Goal: Task Accomplishment & Management: Complete application form

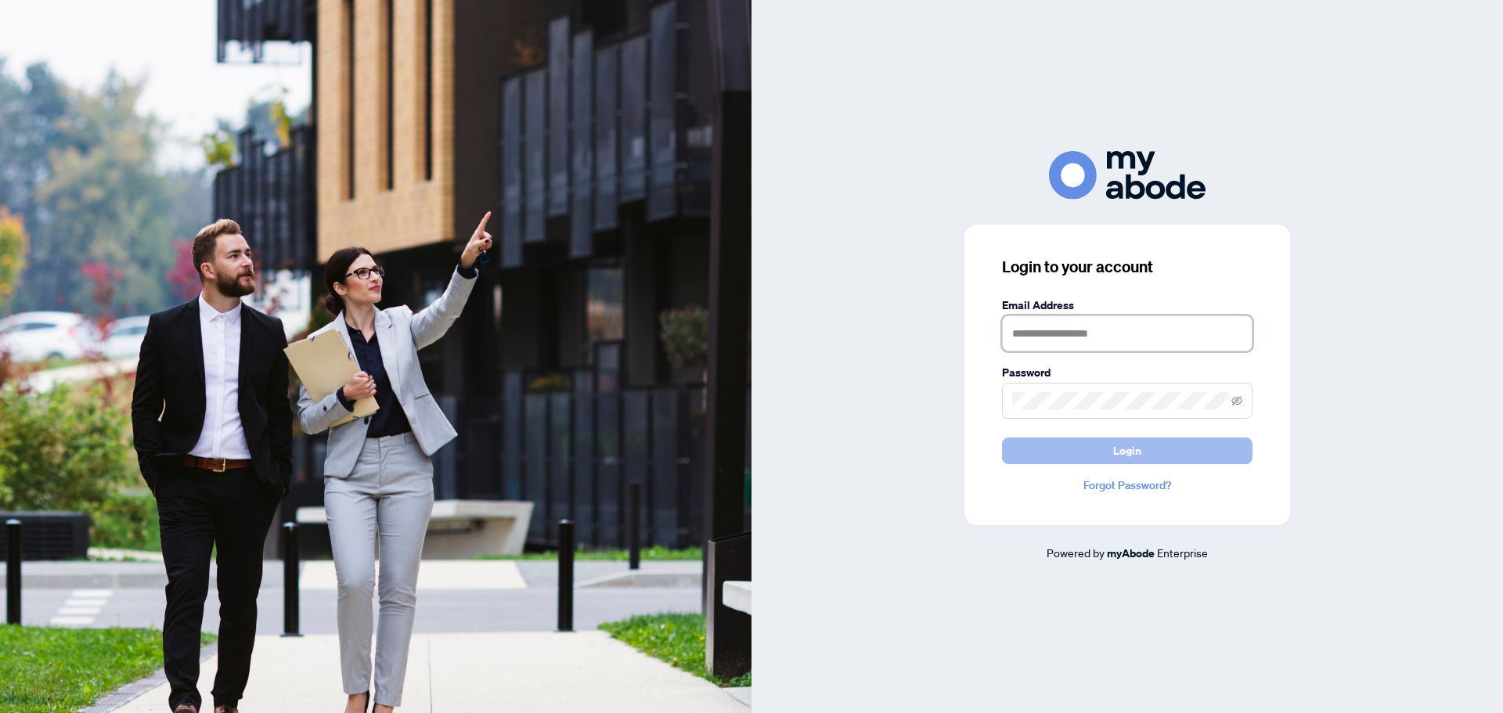
type input "**********"
click at [1143, 458] on button "Login" at bounding box center [1127, 450] width 250 height 27
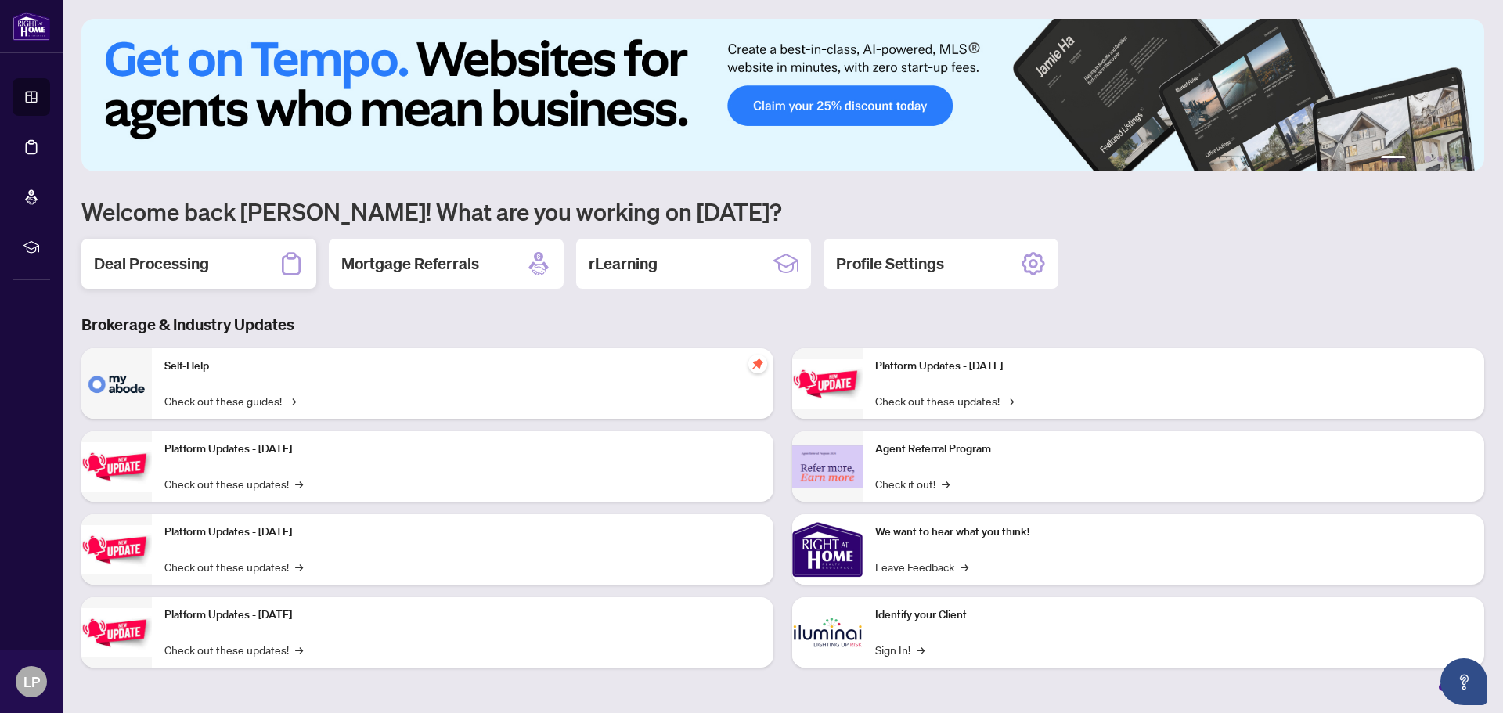
click at [153, 253] on h2 "Deal Processing" at bounding box center [151, 264] width 115 height 22
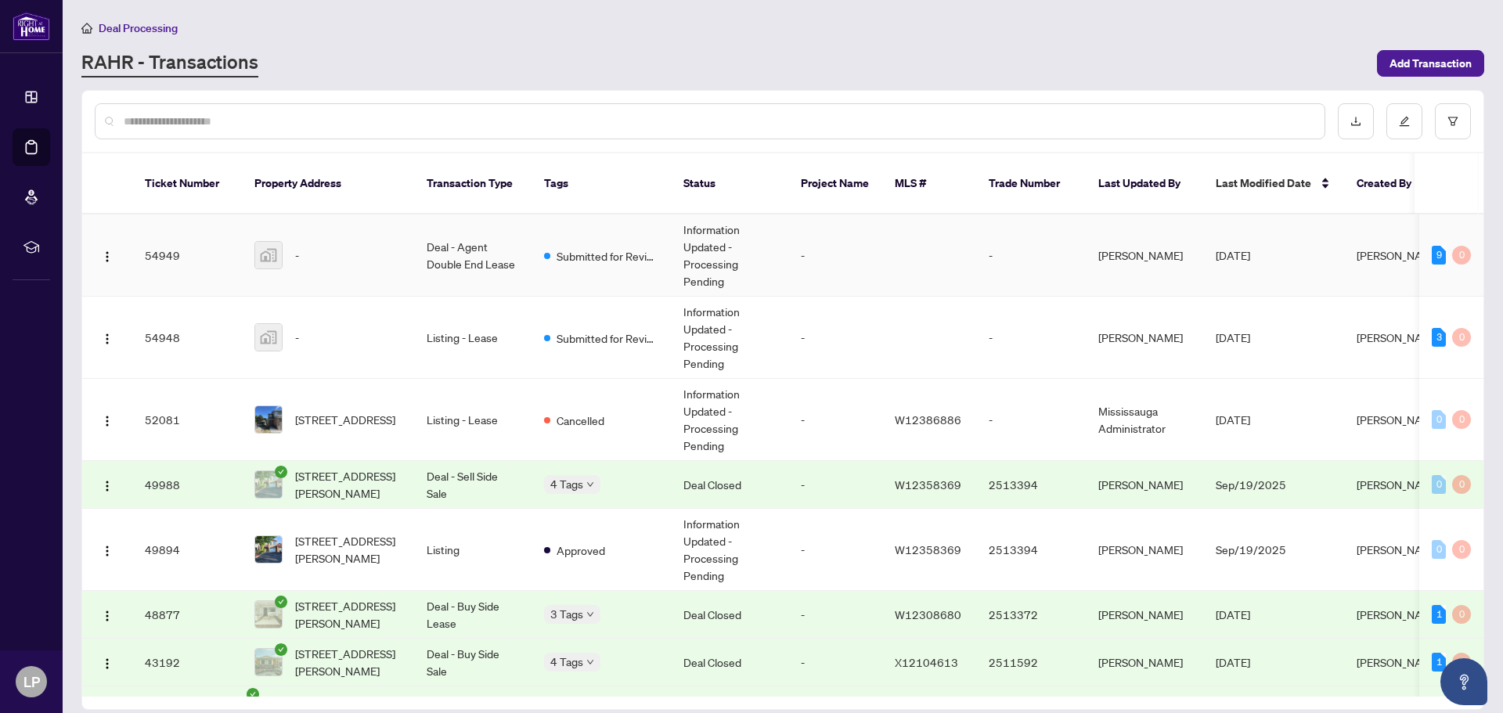
click at [481, 242] on td "Deal - Agent Double End Lease" at bounding box center [472, 255] width 117 height 82
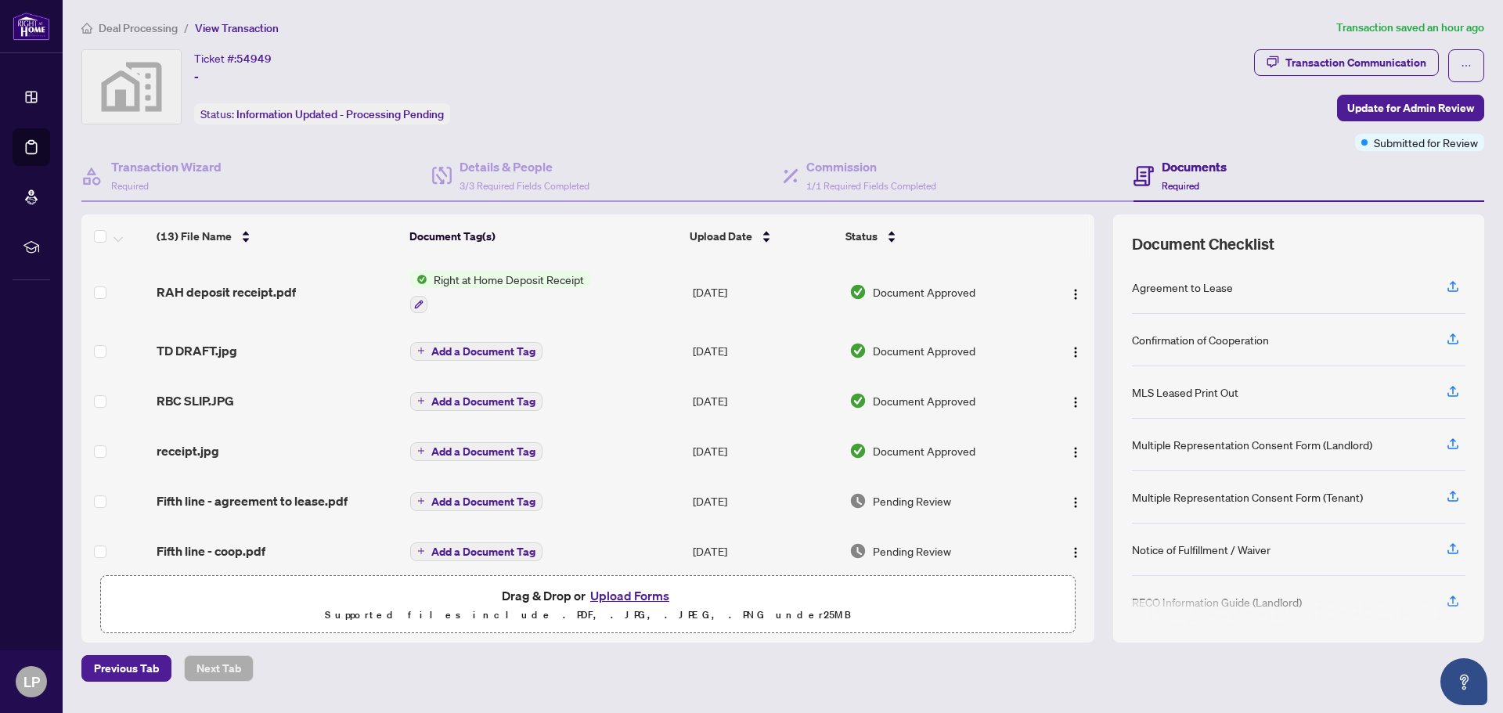
click at [627, 598] on button "Upload Forms" at bounding box center [629, 595] width 88 height 20
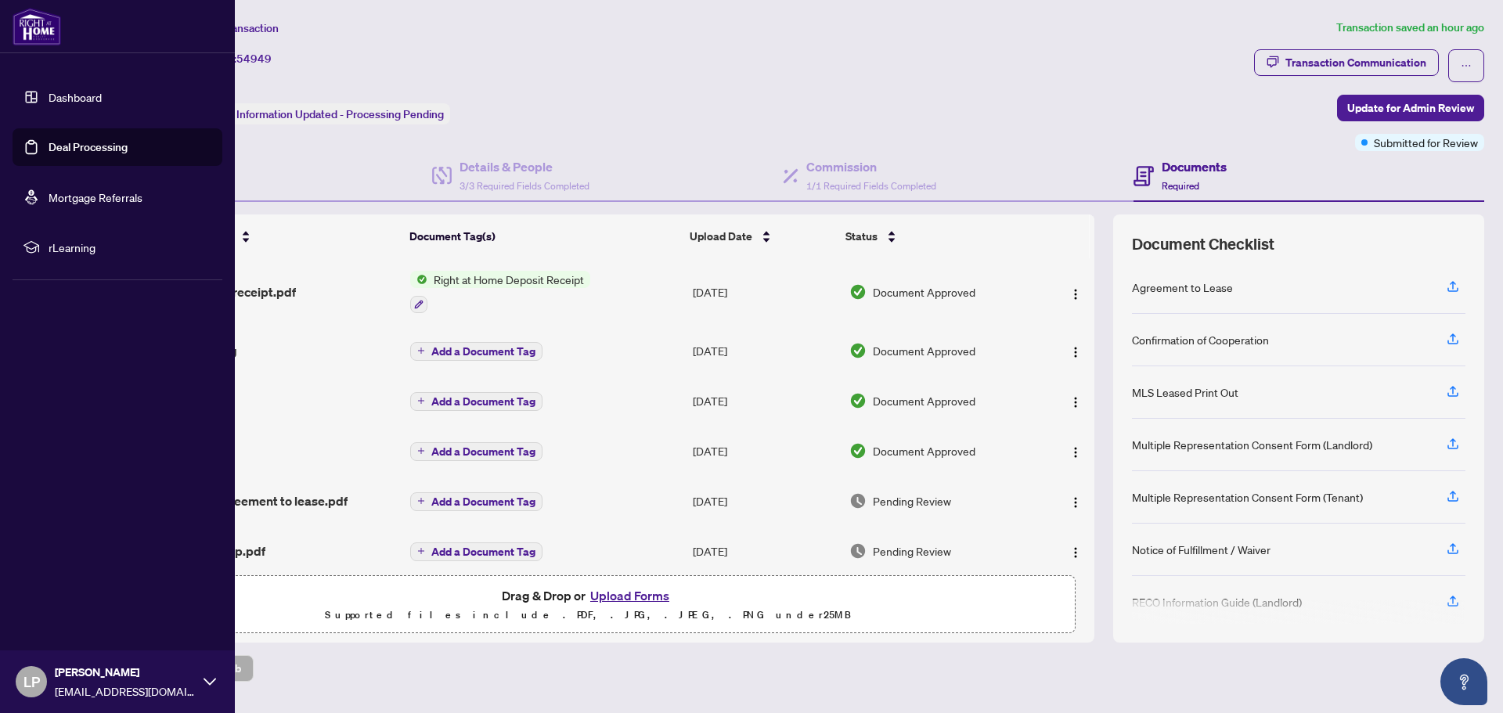
click at [58, 99] on link "Dashboard" at bounding box center [75, 97] width 53 height 14
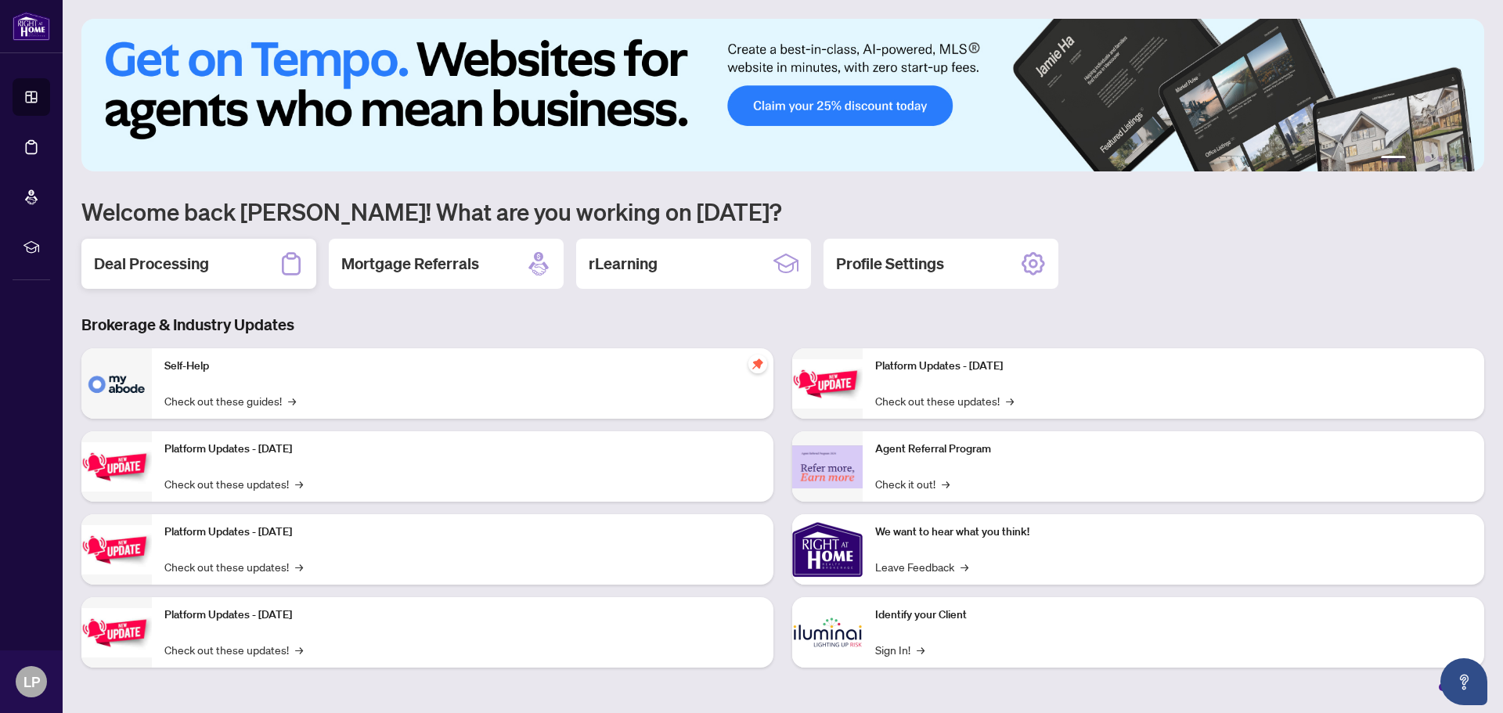
click at [158, 267] on h2 "Deal Processing" at bounding box center [151, 264] width 115 height 22
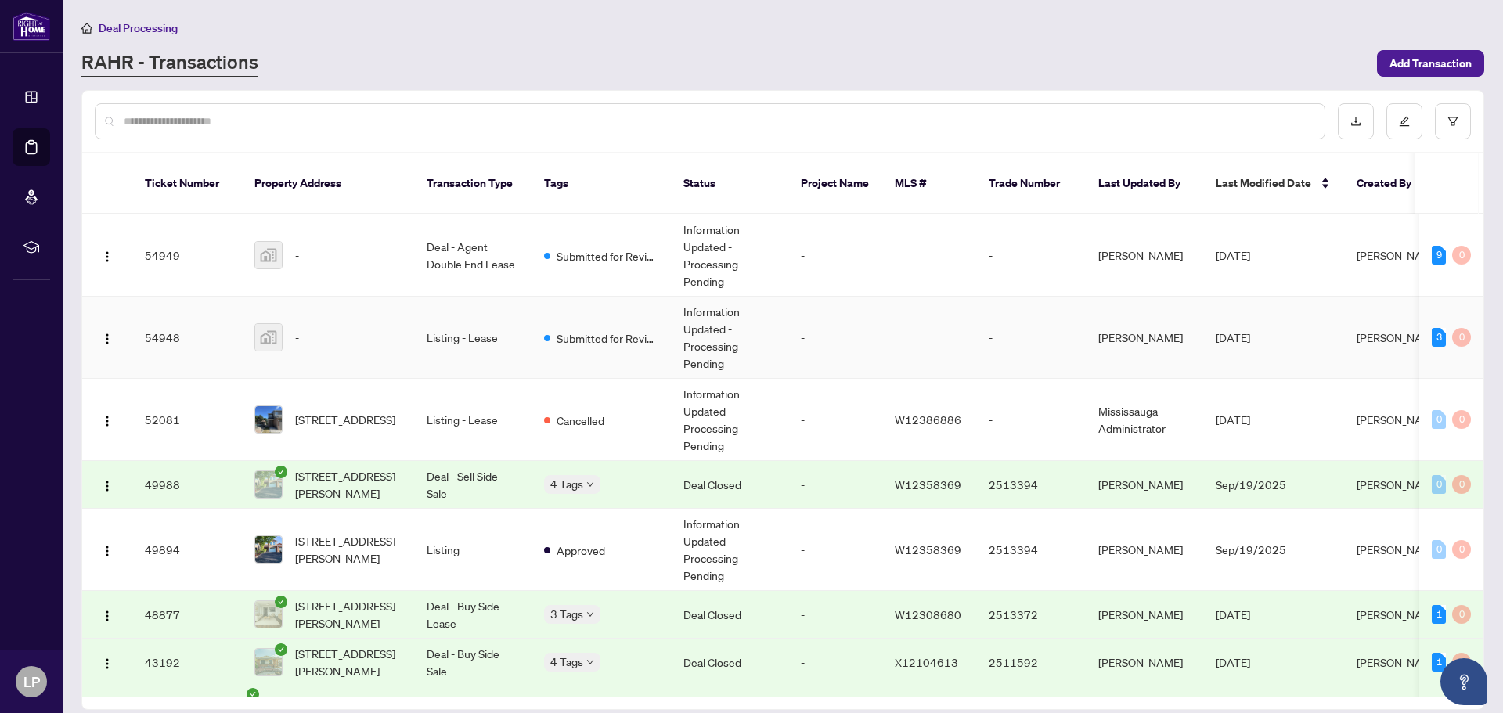
click at [469, 324] on td "Listing - Lease" at bounding box center [472, 338] width 117 height 82
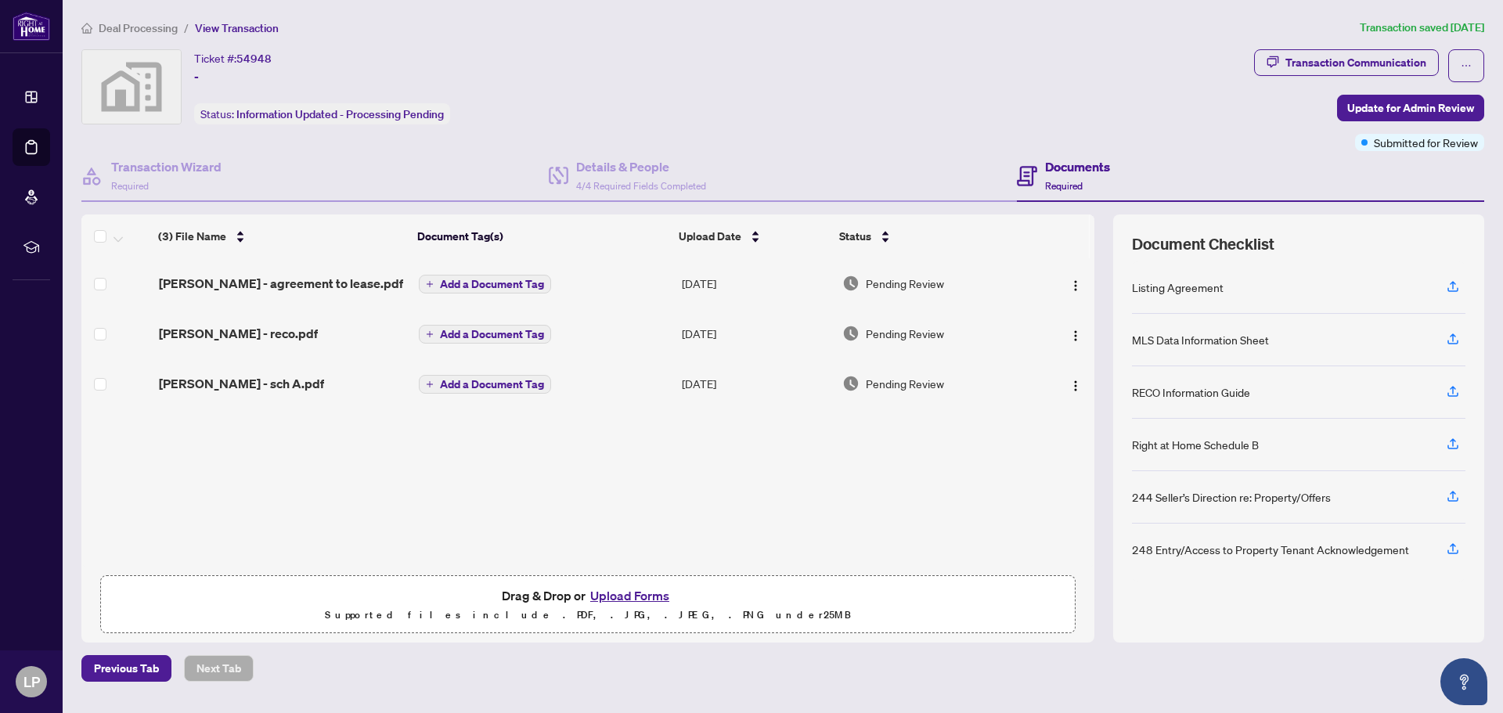
click at [625, 596] on button "Upload Forms" at bounding box center [629, 595] width 88 height 20
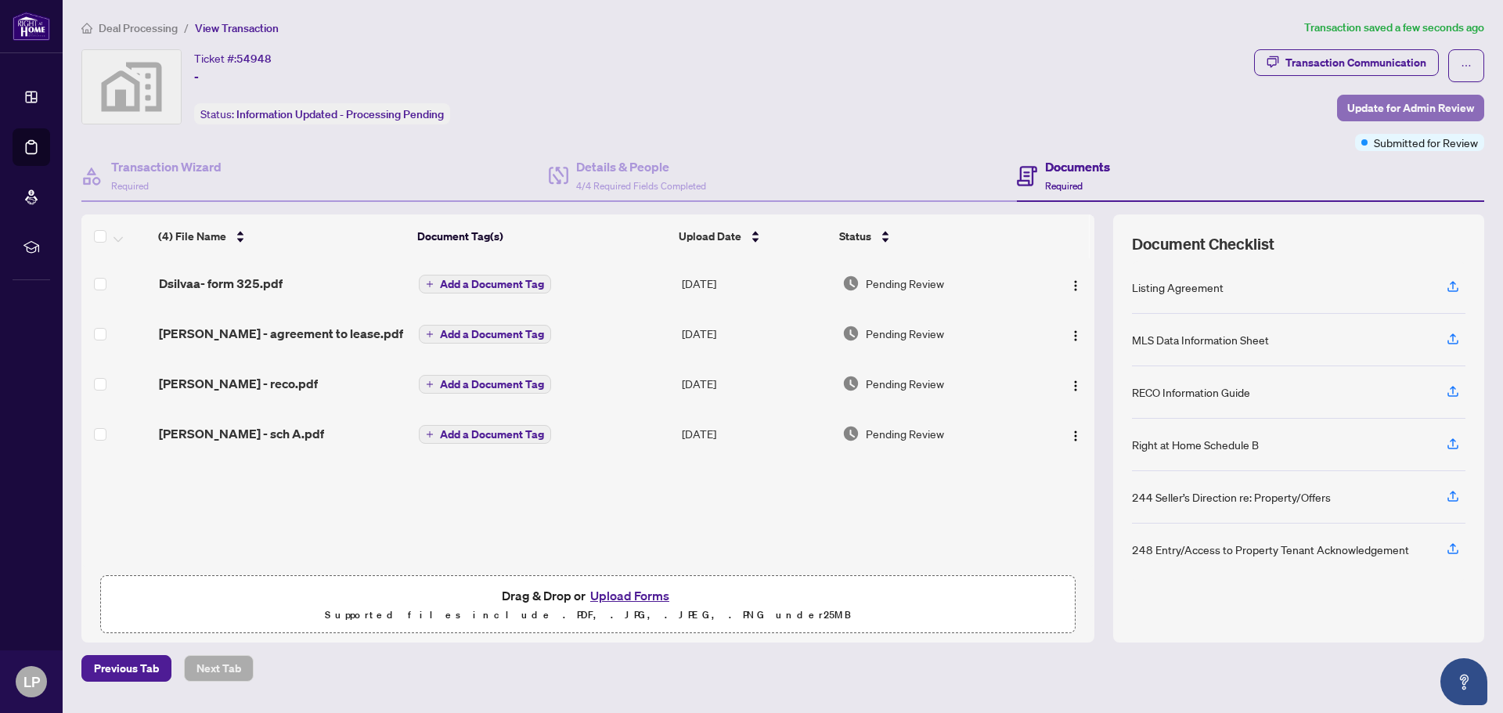
click at [1426, 102] on span "Update for Admin Review" at bounding box center [1410, 107] width 127 height 25
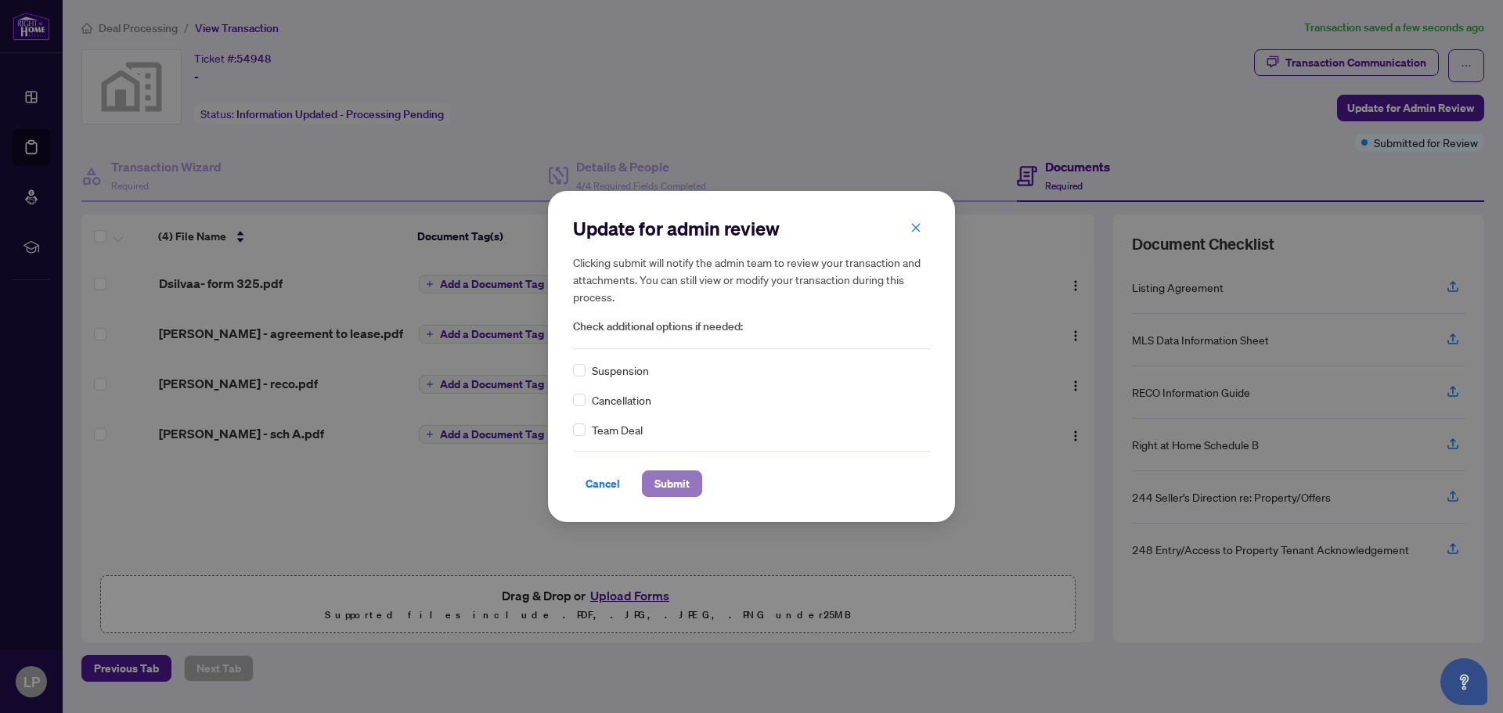
click at [668, 480] on span "Submit" at bounding box center [671, 483] width 35 height 25
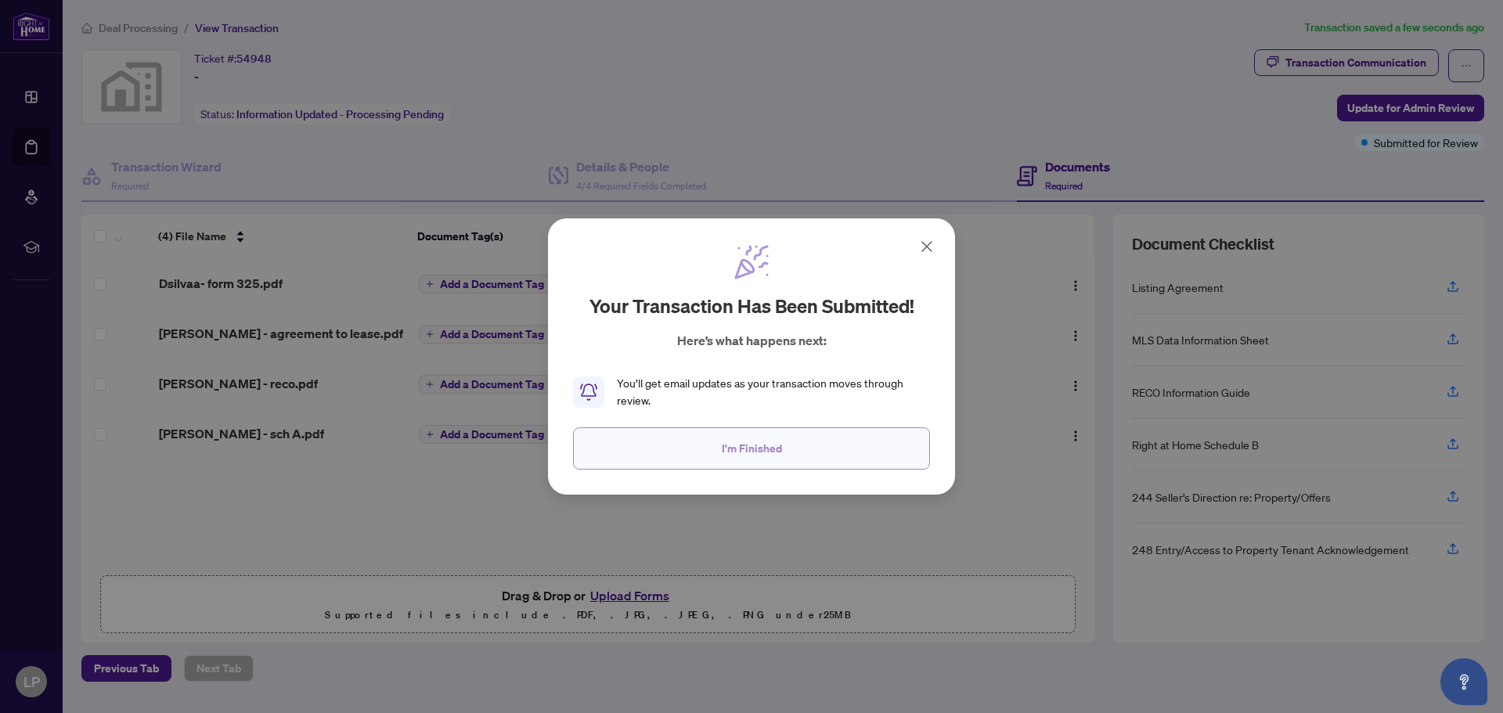
click at [780, 456] on button "I'm Finished" at bounding box center [751, 448] width 357 height 42
